Goal: Information Seeking & Learning: Learn about a topic

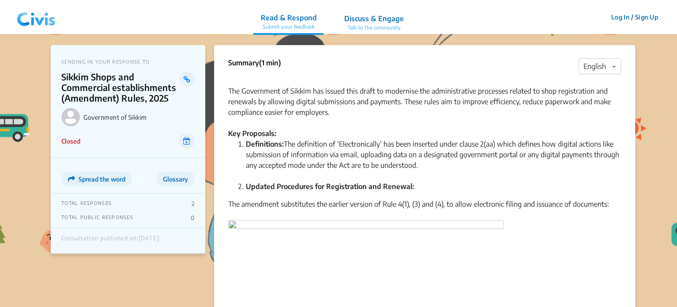
click at [45, 25] on img at bounding box center [36, 17] width 46 height 26
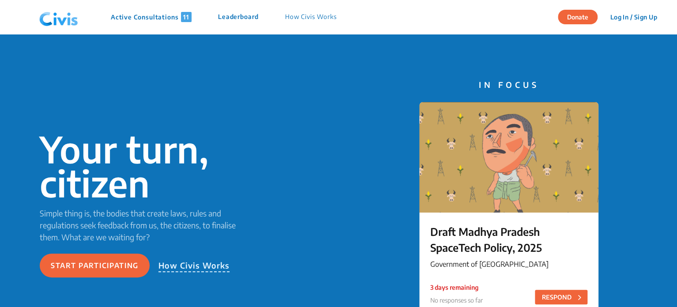
click at [135, 15] on p "Active Consultations 11" at bounding box center [151, 17] width 81 height 10
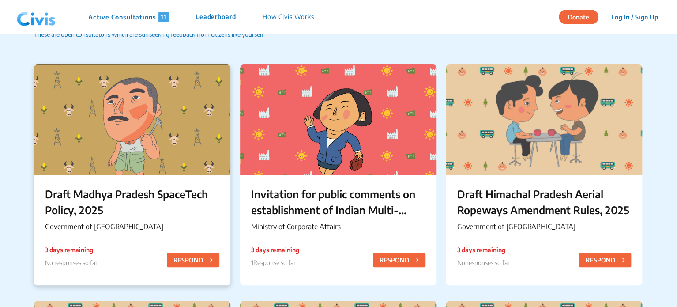
scroll to position [82, 0]
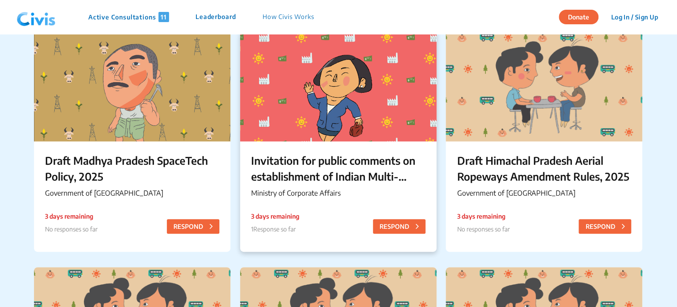
click at [302, 164] on p "Invitation for public comments on establishment of Indian Multi-Disciplinary Pa…" at bounding box center [338, 168] width 174 height 32
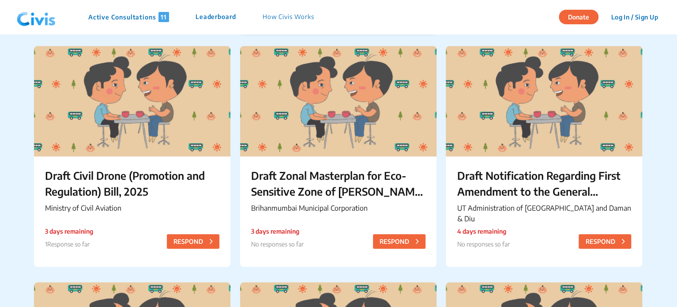
scroll to position [304, 0]
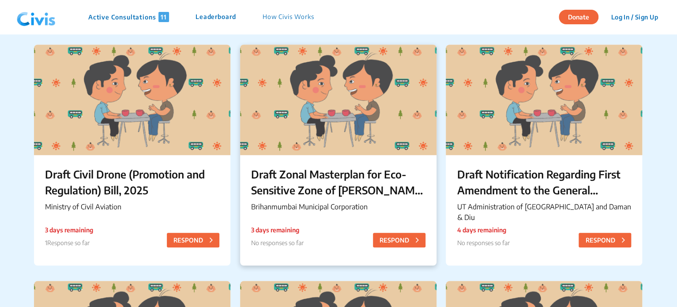
click at [312, 161] on div "Draft Zonal Masterplan for Eco- Sensitive Zone of [PERSON_NAME][GEOGRAPHIC_DATA…" at bounding box center [338, 190] width 196 height 71
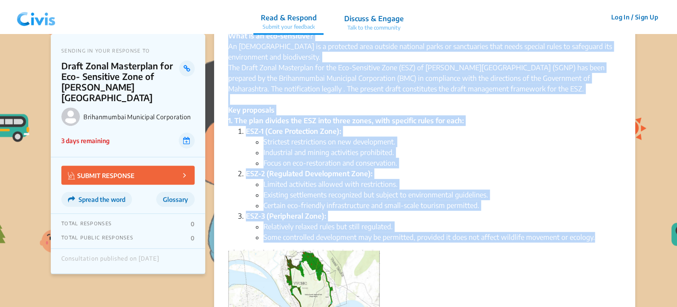
scroll to position [166, 0]
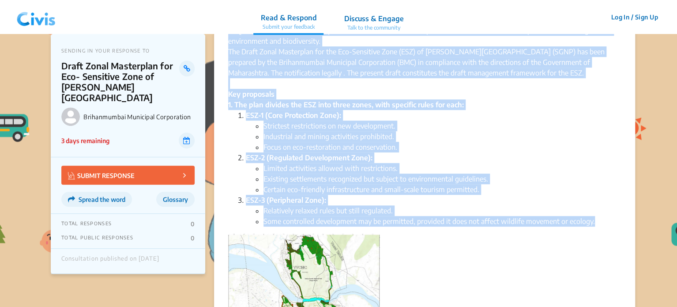
drag, startPoint x: 229, startPoint y: 59, endPoint x: 626, endPoint y: 220, distance: 428.7
copy div "Summary × English The Brihanmumbai Municipal Corporation (BMC) has released the…"
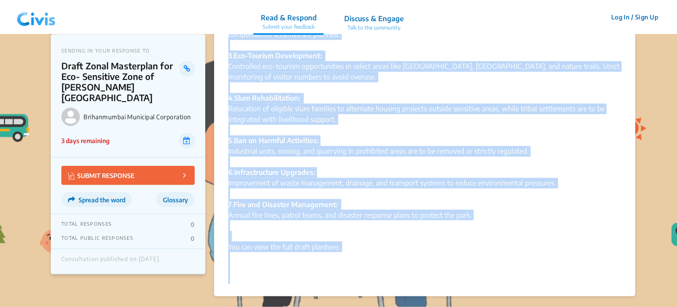
scroll to position [650, 0]
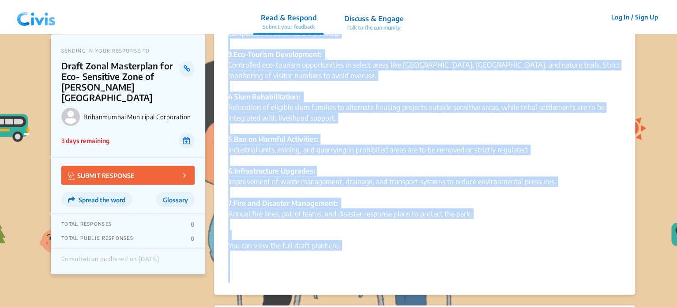
drag, startPoint x: 226, startPoint y: 99, endPoint x: 516, endPoint y: 216, distance: 311.9
copy div "2. Immediate Impact Area (IIA): Special zones identified where human-animal con…"
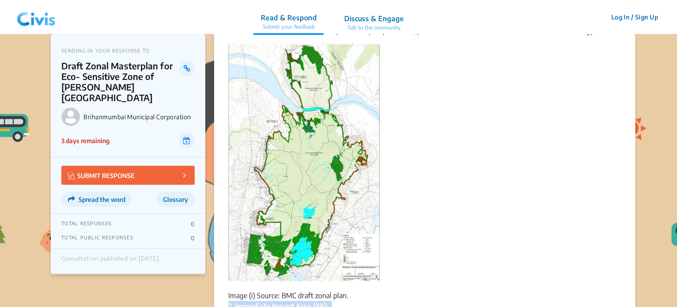
scroll to position [178, 0]
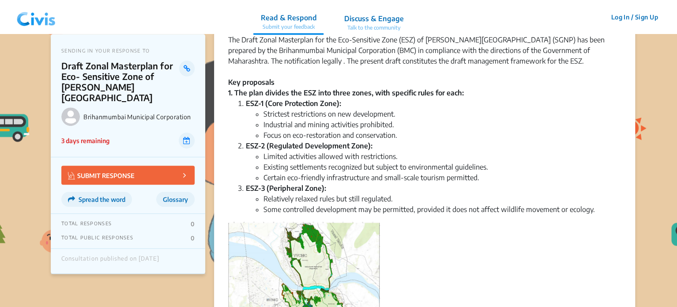
click at [396, 130] on li "Focus on eco-restoration and conservation." at bounding box center [441, 135] width 357 height 11
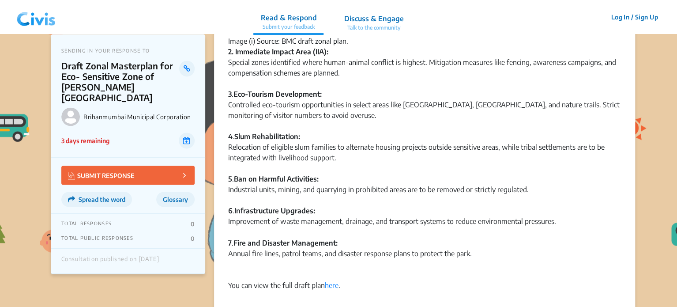
scroll to position [611, 0]
click at [330, 285] on link "here" at bounding box center [332, 283] width 14 height 9
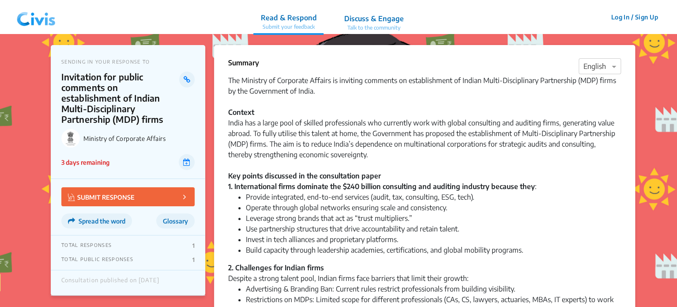
click at [22, 22] on img at bounding box center [36, 17] width 46 height 26
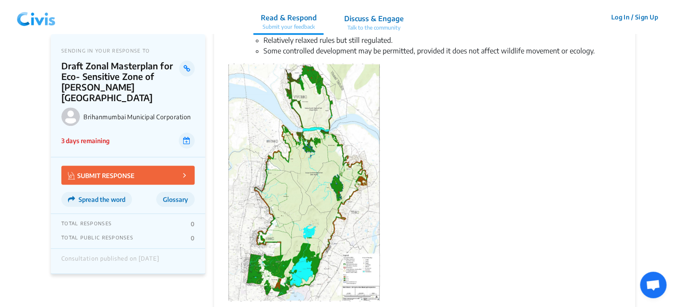
scroll to position [353, 0]
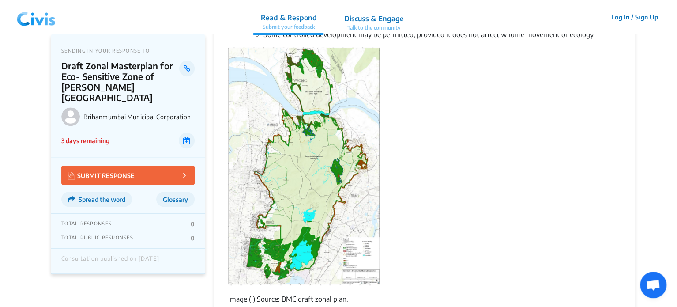
click at [330, 221] on img at bounding box center [304, 167] width 152 height 240
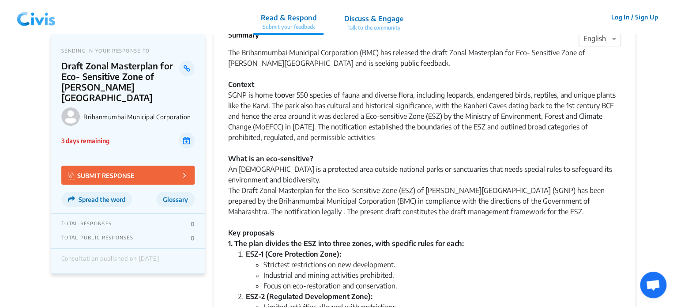
scroll to position [0, 0]
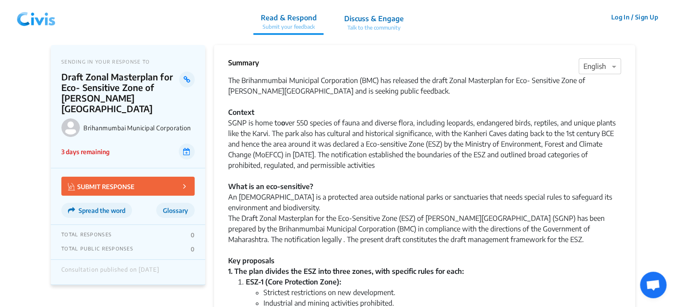
click at [312, 125] on div "SGNP is home to o ver 550 species of fauna and diverse flora, including leopard…" at bounding box center [424, 196] width 393 height 159
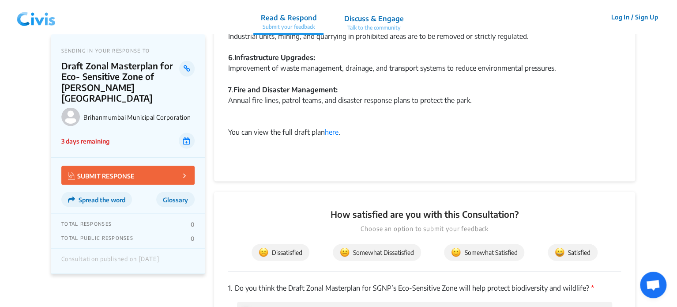
scroll to position [753, 0]
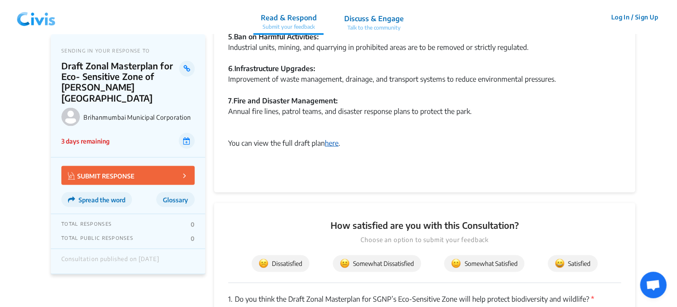
click at [328, 139] on link "here" at bounding box center [332, 142] width 14 height 9
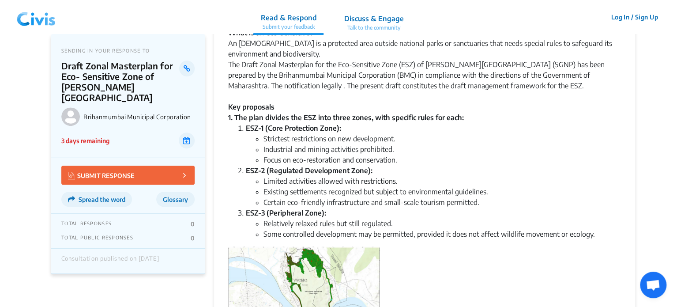
scroll to position [154, 0]
